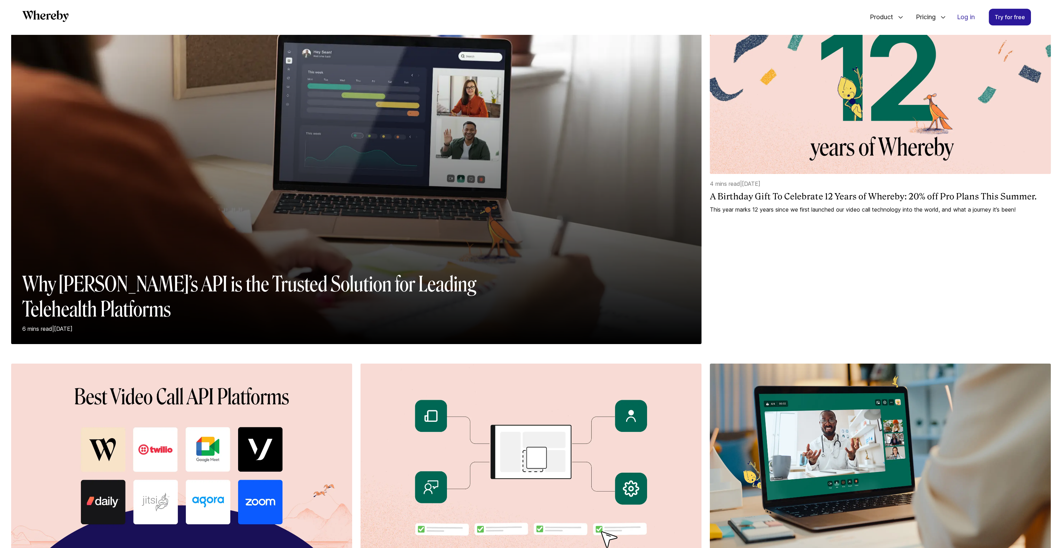
scroll to position [100, 0]
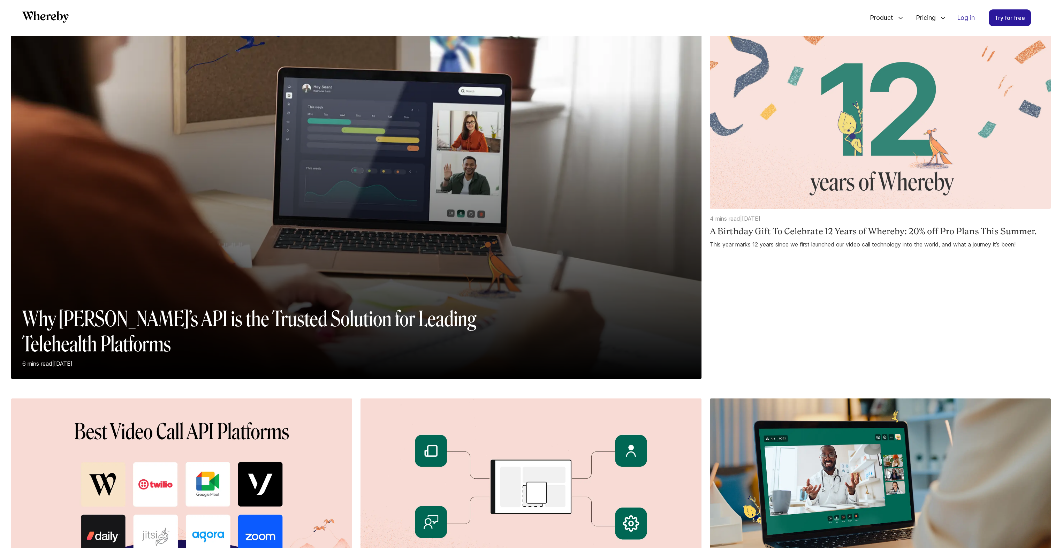
click at [770, 240] on div "4 mins read | [DEMOGRAPHIC_DATA] A Birthday Gift To Celebrate 12 Years of Where…" at bounding box center [880, 231] width 341 height 34
click at [771, 231] on h4 "A Birthday Gift To Celebrate 12 Years of Whereby: 20% off Pro Plans This Summer." at bounding box center [880, 231] width 341 height 12
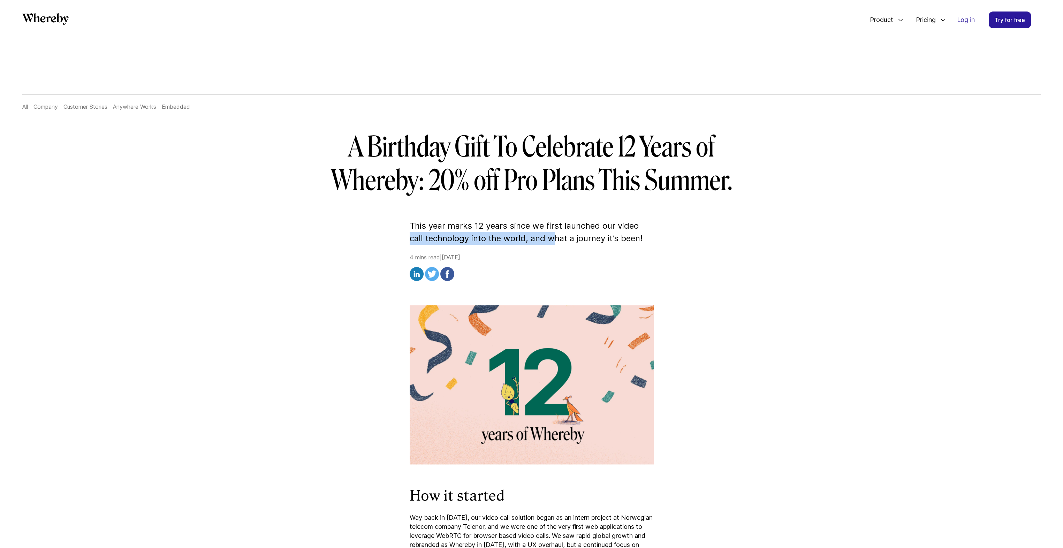
drag, startPoint x: 421, startPoint y: 232, endPoint x: 553, endPoint y: 240, distance: 131.6
drag, startPoint x: 553, startPoint y: 240, endPoint x: 523, endPoint y: 241, distance: 29.6
click at [523, 241] on p "This year marks 12 years since we first launched our video call technology into…" at bounding box center [531, 232] width 244 height 25
click at [506, 243] on p "This year marks 12 years since we first launched our video call technology into…" at bounding box center [531, 232] width 244 height 25
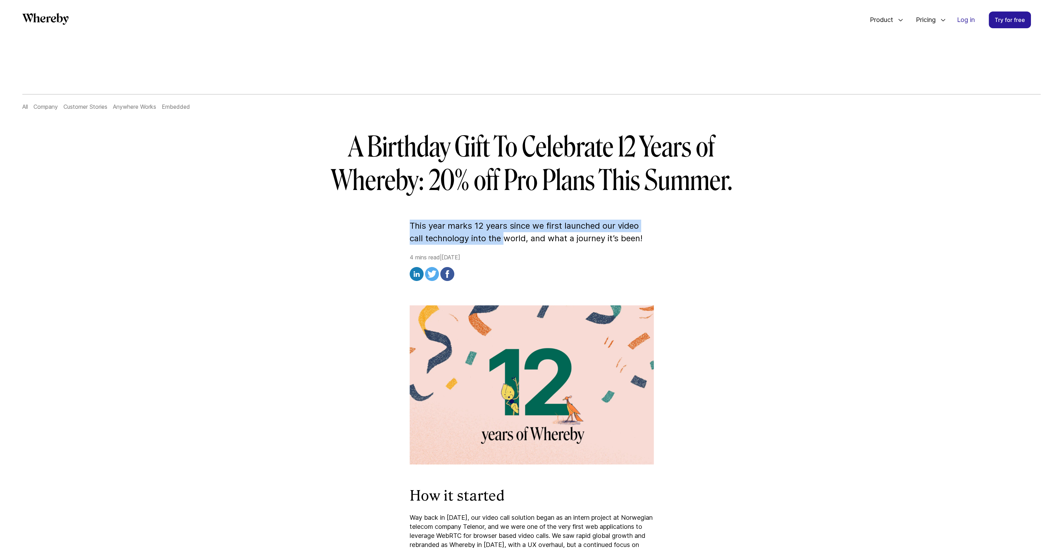
drag, startPoint x: 488, startPoint y: 241, endPoint x: 393, endPoint y: 231, distance: 95.3
drag, startPoint x: 393, startPoint y: 231, endPoint x: 369, endPoint y: 229, distance: 24.5
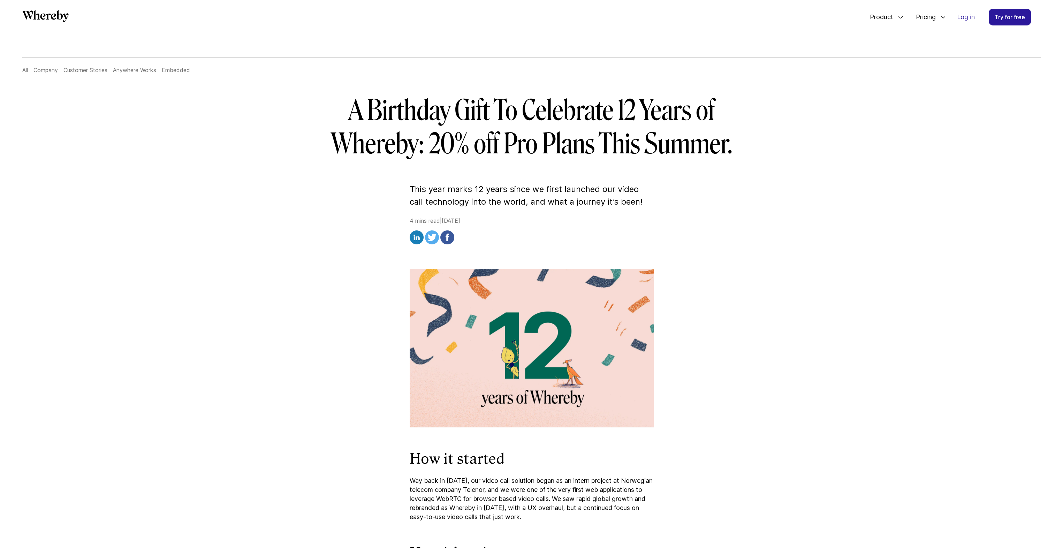
scroll to position [134, 0]
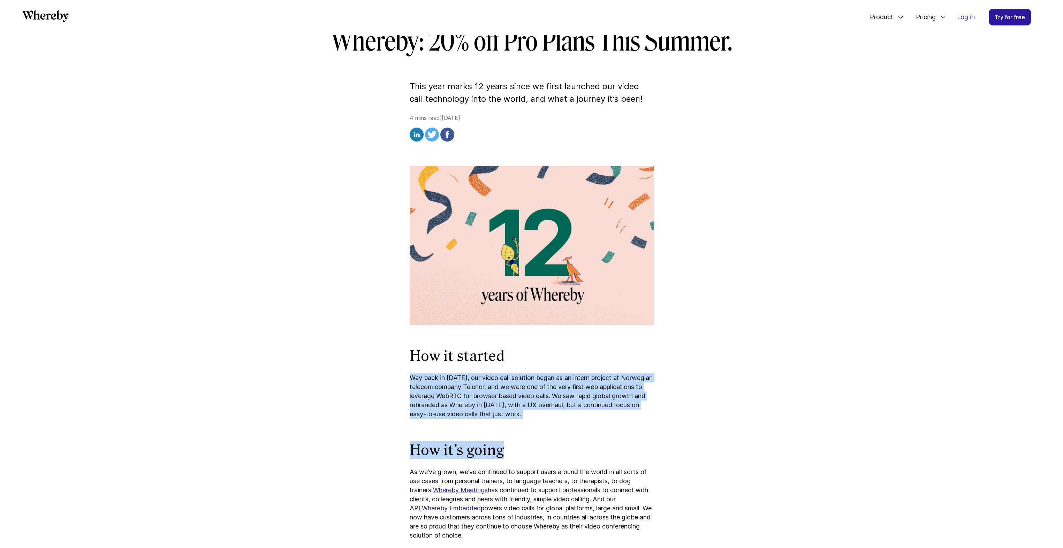
drag, startPoint x: 401, startPoint y: 379, endPoint x: 553, endPoint y: 421, distance: 157.7
drag, startPoint x: 553, startPoint y: 421, endPoint x: 528, endPoint y: 412, distance: 27.1
click at [523, 411] on p "Way back in [DATE], our video call solution began as an intern project at Norwe…" at bounding box center [531, 395] width 244 height 45
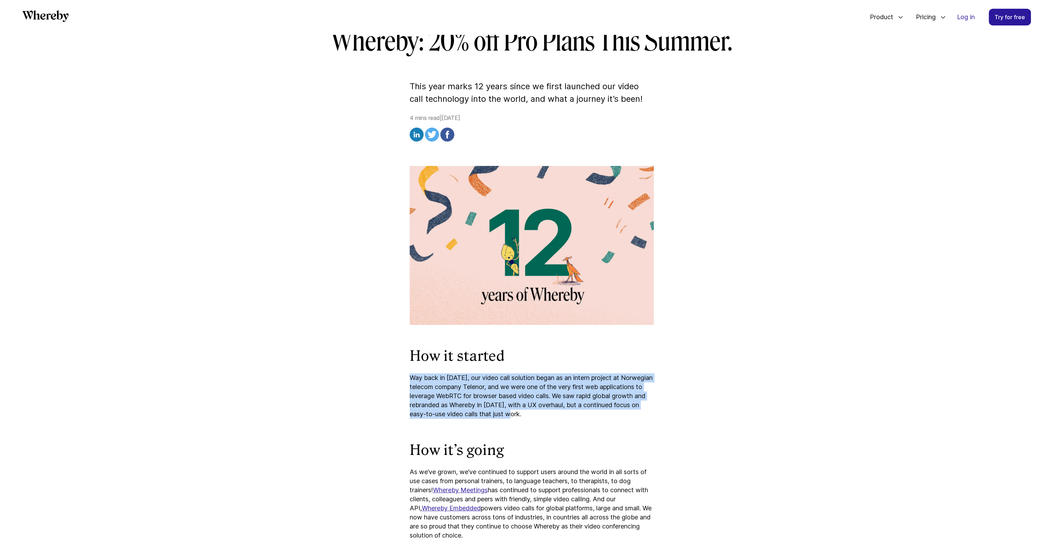
drag, startPoint x: 533, startPoint y: 413, endPoint x: 381, endPoint y: 377, distance: 156.8
drag, startPoint x: 381, startPoint y: 377, endPoint x: 391, endPoint y: 377, distance: 10.5
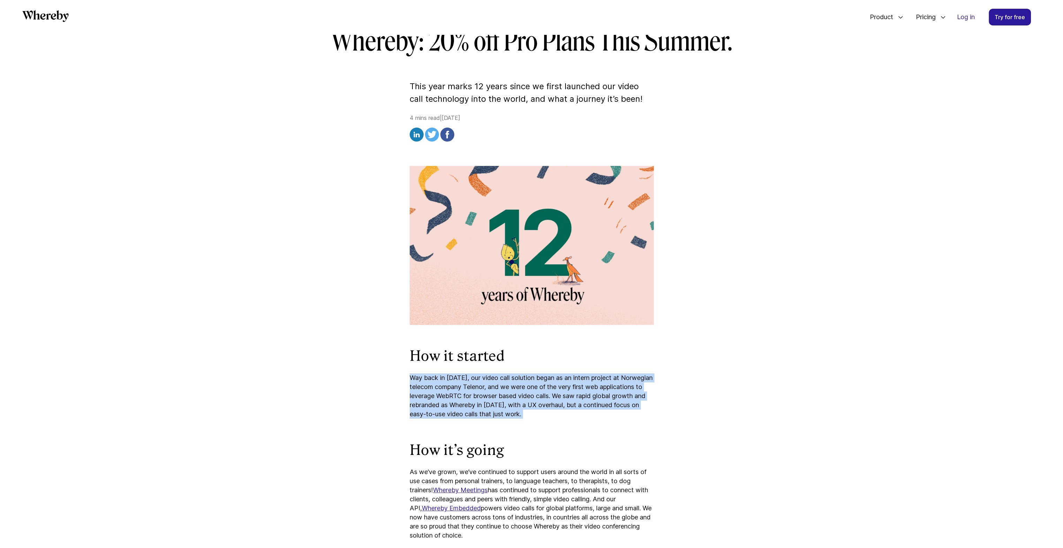
drag, startPoint x: 384, startPoint y: 371, endPoint x: 545, endPoint y: 415, distance: 166.3
click at [545, 415] on p "Way back in [DATE], our video call solution began as an intern project at Norwe…" at bounding box center [531, 395] width 244 height 45
click at [525, 413] on p "Way back in [DATE], our video call solution began as an intern project at Norwe…" at bounding box center [531, 395] width 244 height 45
drag, startPoint x: 526, startPoint y: 413, endPoint x: 374, endPoint y: 370, distance: 158.0
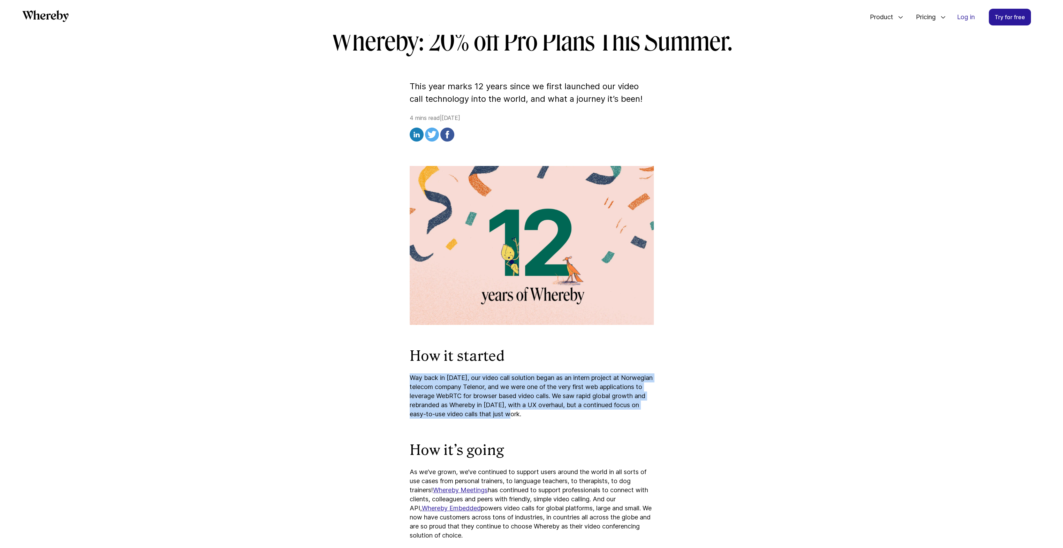
drag, startPoint x: 358, startPoint y: 374, endPoint x: 595, endPoint y: 422, distance: 242.0
drag, startPoint x: 595, startPoint y: 422, endPoint x: 591, endPoint y: 422, distance: 4.2
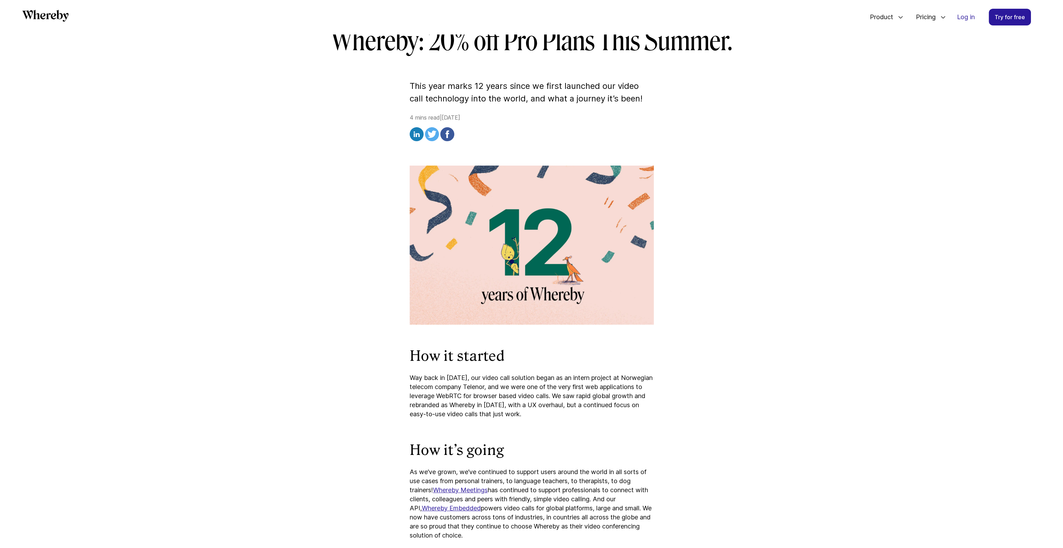
scroll to position [302, 0]
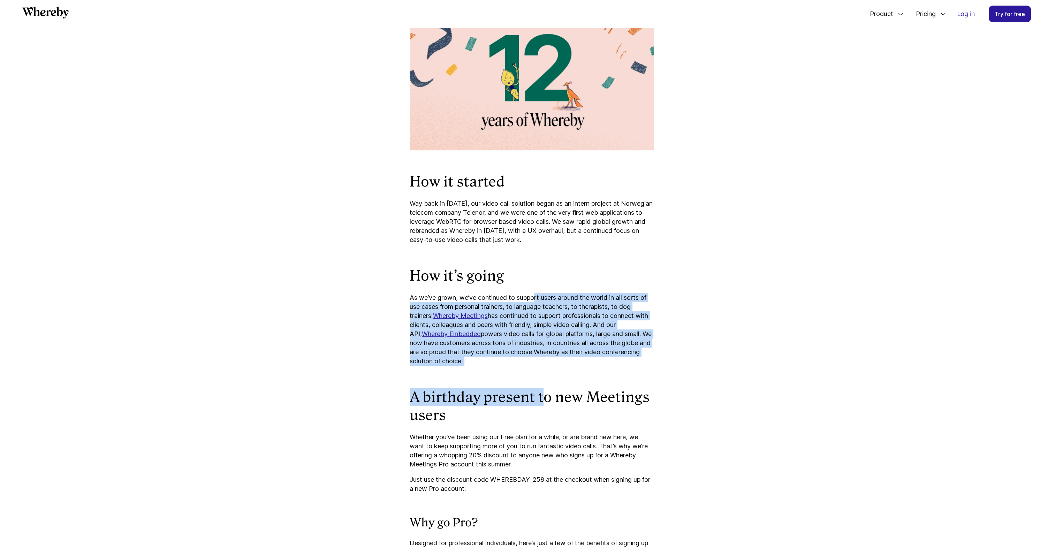
drag, startPoint x: 535, startPoint y: 296, endPoint x: 546, endPoint y: 368, distance: 72.9
drag, startPoint x: 546, startPoint y: 368, endPoint x: 532, endPoint y: 353, distance: 20.5
click at [532, 353] on p "As we’ve grown, we’ve continued to support users around the world in all sorts …" at bounding box center [531, 329] width 244 height 72
click at [522, 361] on p "As we’ve grown, we’ve continued to support users around the world in all sorts …" at bounding box center [531, 329] width 244 height 72
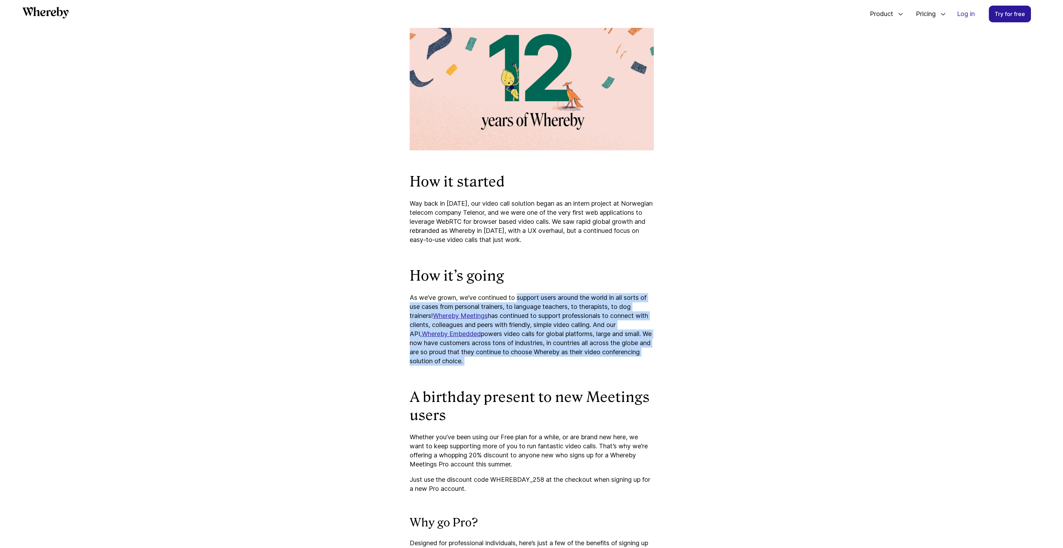
drag, startPoint x: 522, startPoint y: 361, endPoint x: 522, endPoint y: 283, distance: 78.1
click at [522, 282] on h2 "How it’s going" at bounding box center [531, 276] width 244 height 18
click at [520, 276] on h2 "How it’s going" at bounding box center [531, 276] width 244 height 18
drag, startPoint x: 520, startPoint y: 276, endPoint x: 530, endPoint y: 363, distance: 87.3
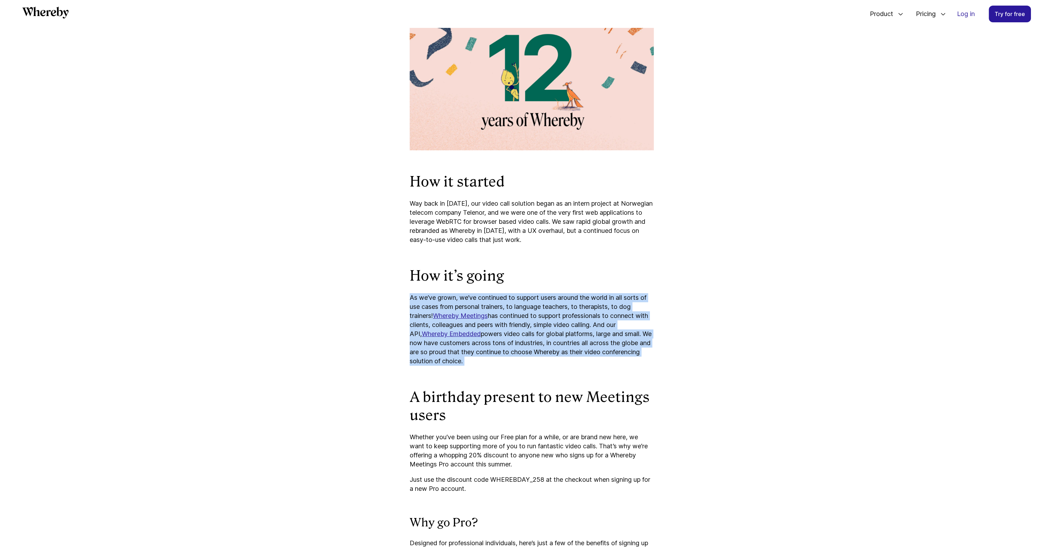
drag, startPoint x: 530, startPoint y: 363, endPoint x: 518, endPoint y: 363, distance: 11.5
click at [518, 363] on p "As we’ve grown, we’ve continued to support users around the world in all sorts …" at bounding box center [531, 329] width 244 height 72
click at [519, 364] on p "As we’ve grown, we’ve continued to support users around the world in all sorts …" at bounding box center [531, 329] width 244 height 72
drag, startPoint x: 519, startPoint y: 364, endPoint x: 524, endPoint y: 297, distance: 67.1
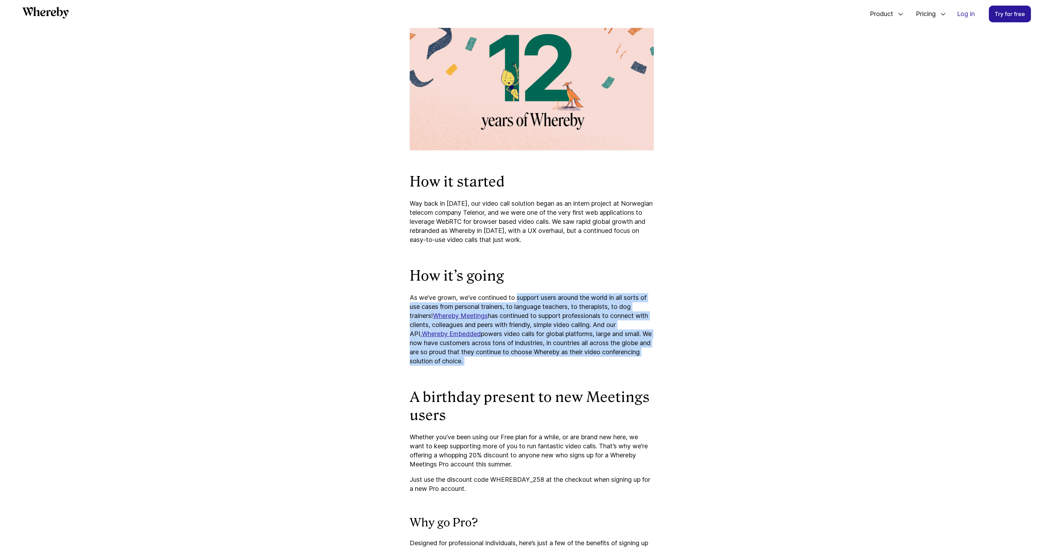
click at [524, 297] on p "As we’ve grown, we’ve continued to support users around the world in all sorts …" at bounding box center [531, 329] width 244 height 72
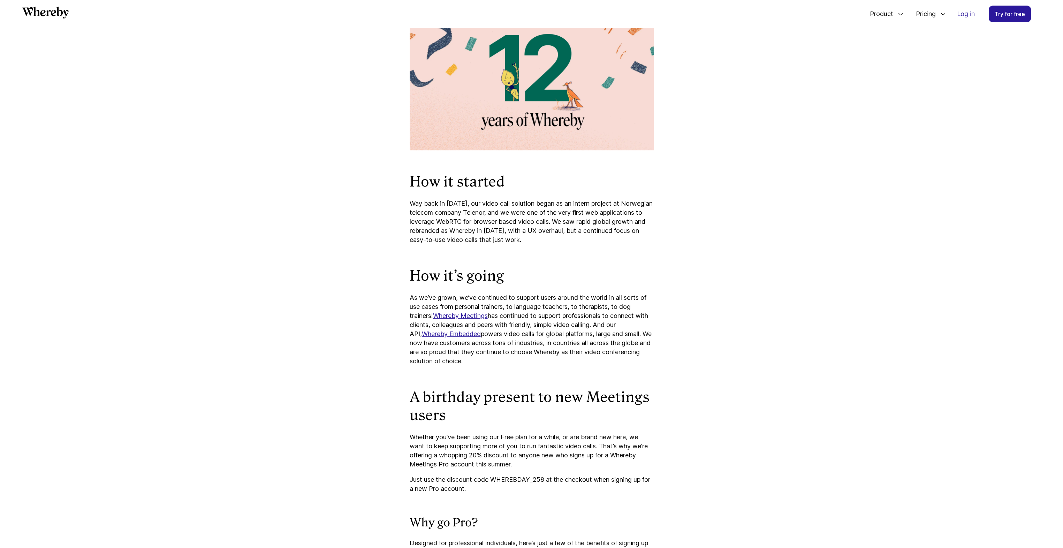
drag, startPoint x: 524, startPoint y: 297, endPoint x: 523, endPoint y: 283, distance: 14.0
click at [523, 283] on h2 "How it’s going" at bounding box center [531, 276] width 244 height 18
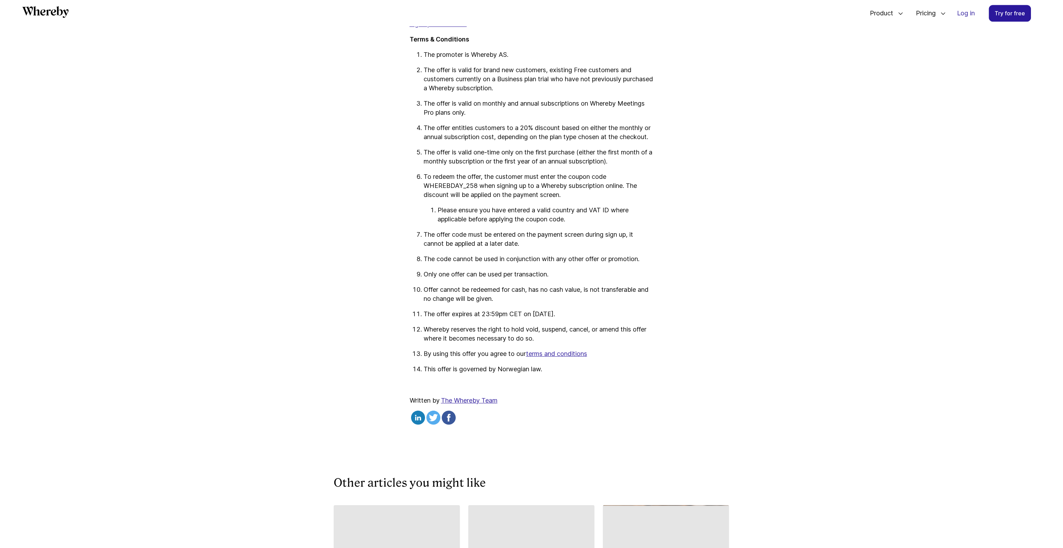
scroll to position [1241, 0]
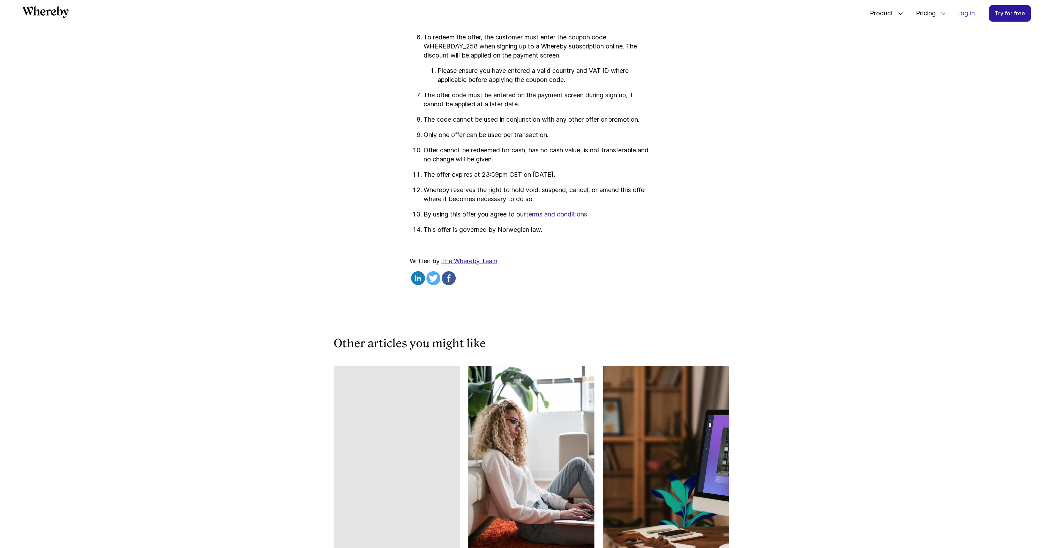
click at [465, 219] on p "By using this offer you agree to our terms and conditions" at bounding box center [538, 214] width 230 height 9
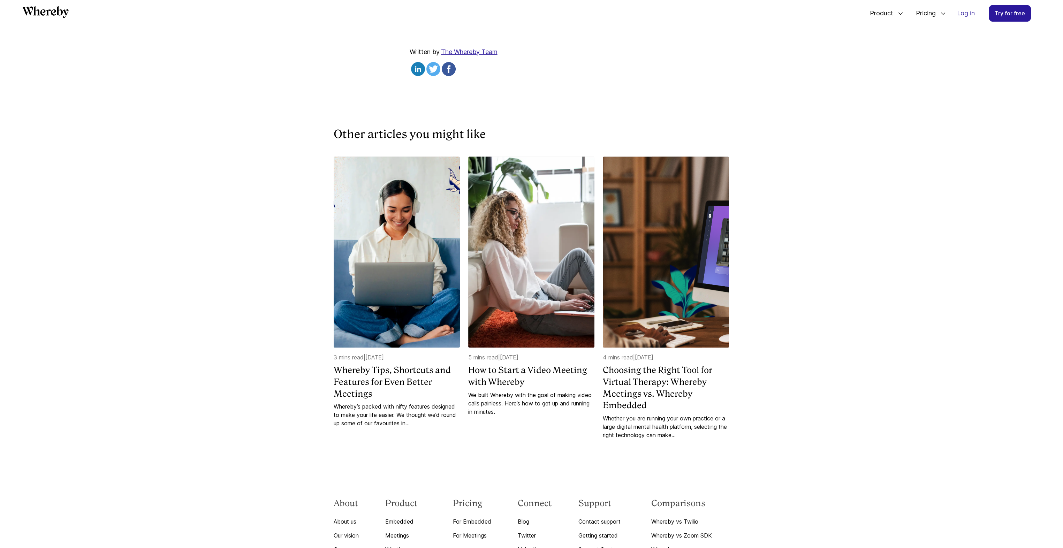
scroll to position [1606, 0]
